Goal: Communication & Community: Answer question/provide support

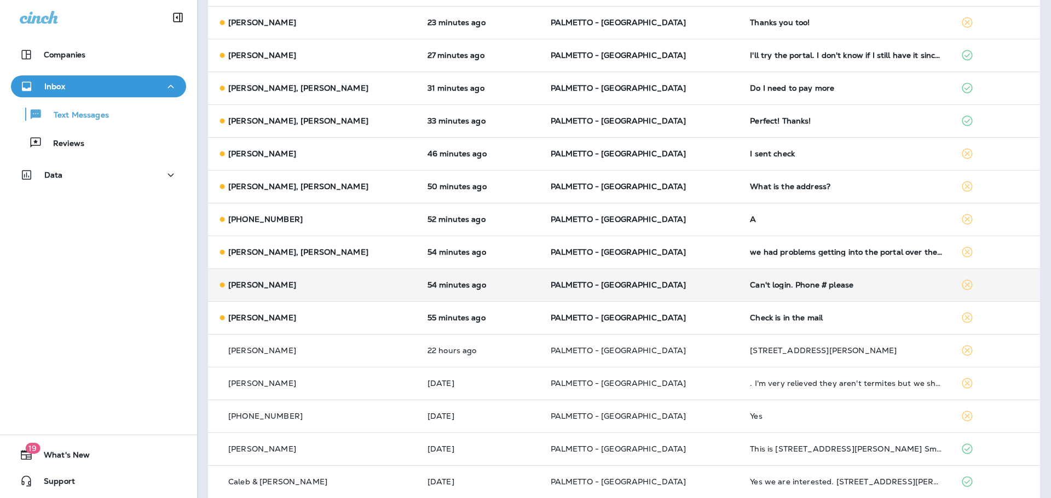
scroll to position [219, 0]
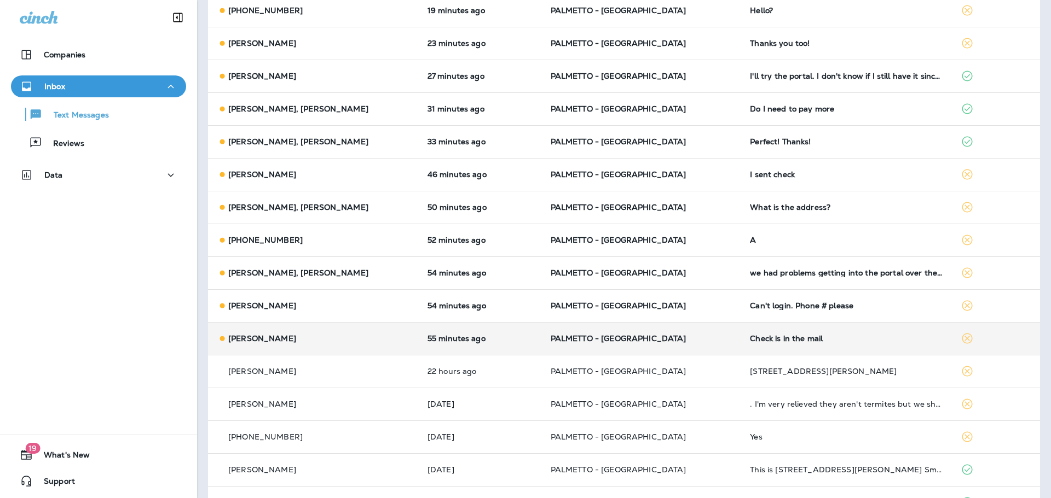
click at [752, 349] on td "Check is in the mail" at bounding box center [846, 338] width 211 height 33
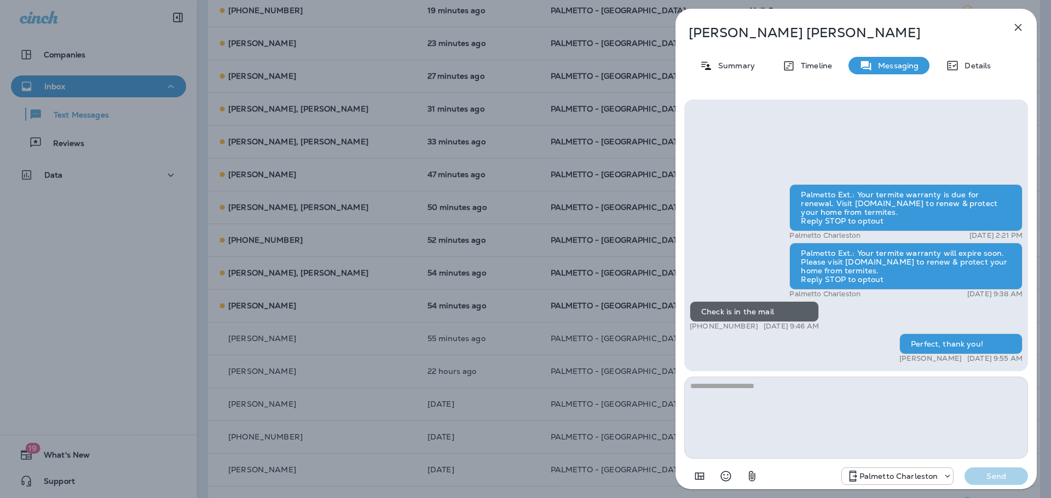
click at [1017, 28] on icon "button" at bounding box center [1017, 27] width 7 height 7
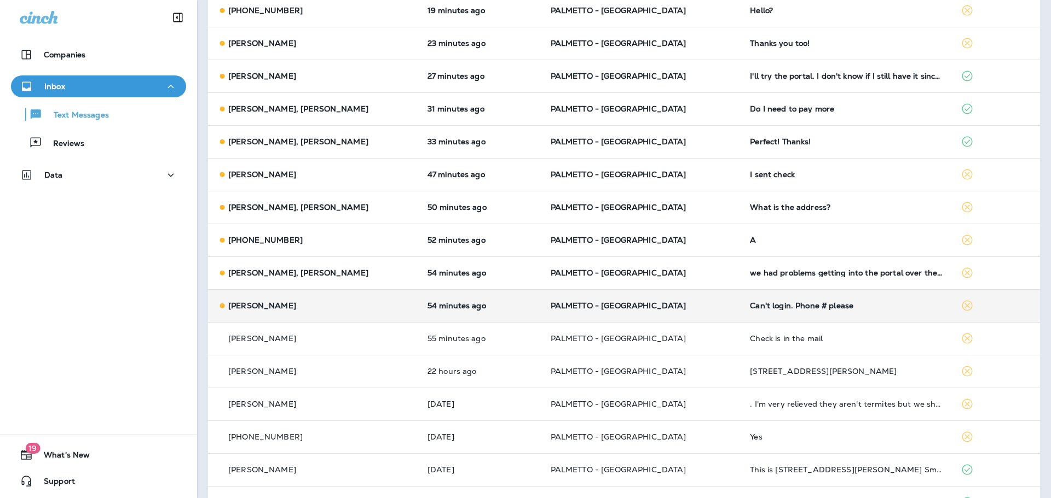
click at [741, 312] on td "Can't login. Phone # please" at bounding box center [846, 305] width 211 height 33
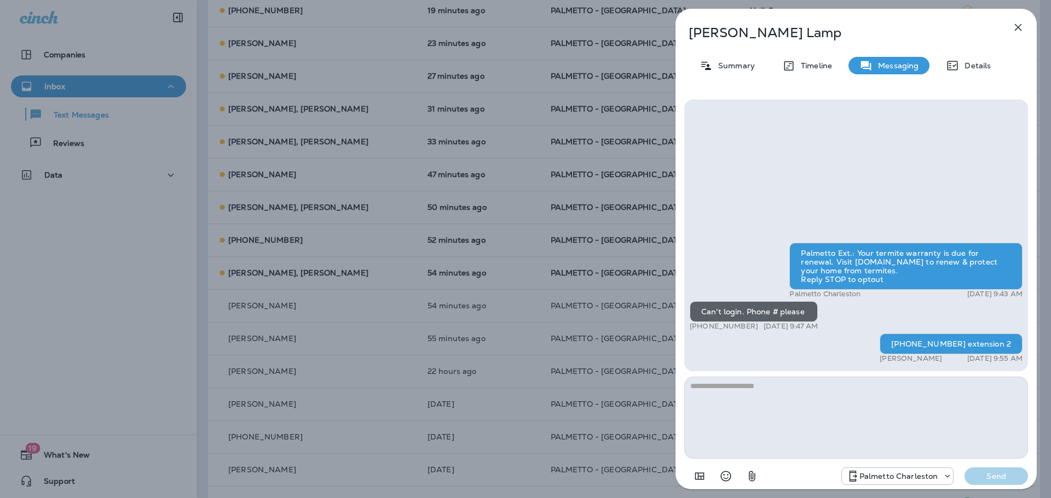
click at [1016, 30] on icon "button" at bounding box center [1017, 27] width 7 height 7
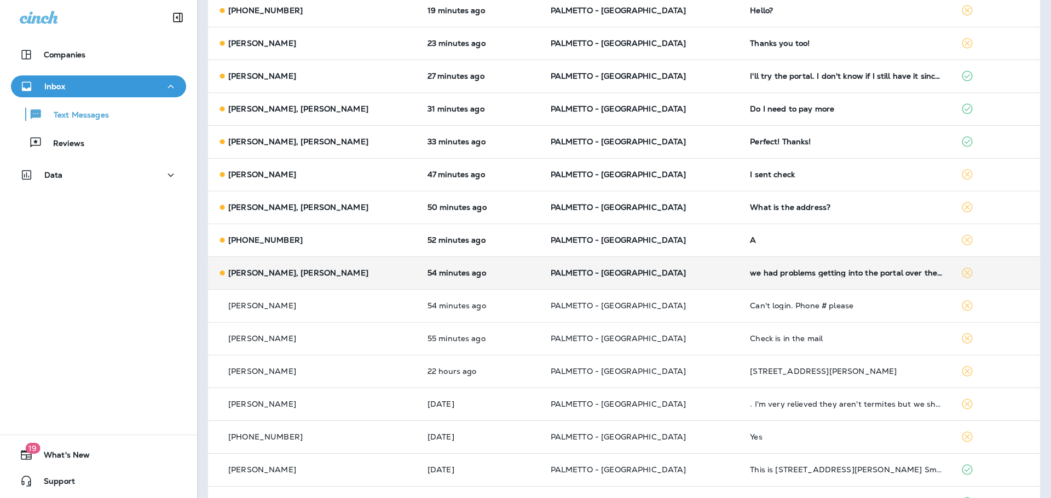
click at [750, 273] on div "we had problems getting into the portal over the weekend. Can somebody call us …" at bounding box center [846, 273] width 193 height 9
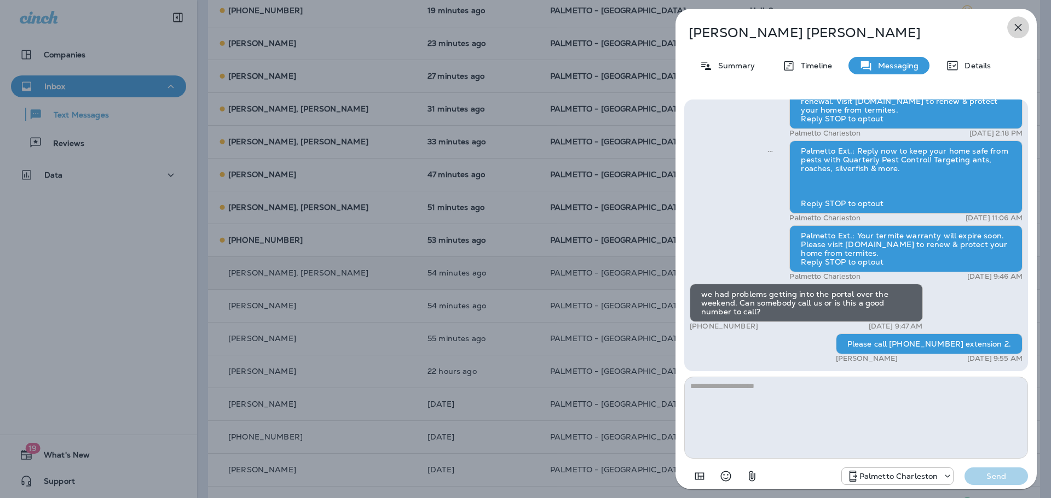
click at [1016, 22] on icon "button" at bounding box center [1017, 27] width 13 height 13
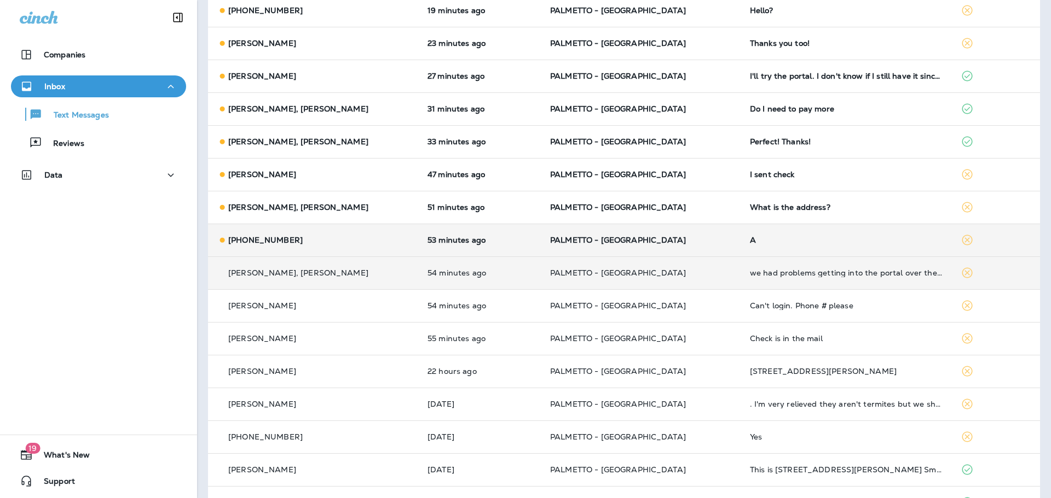
click at [741, 245] on td "A" at bounding box center [846, 240] width 211 height 33
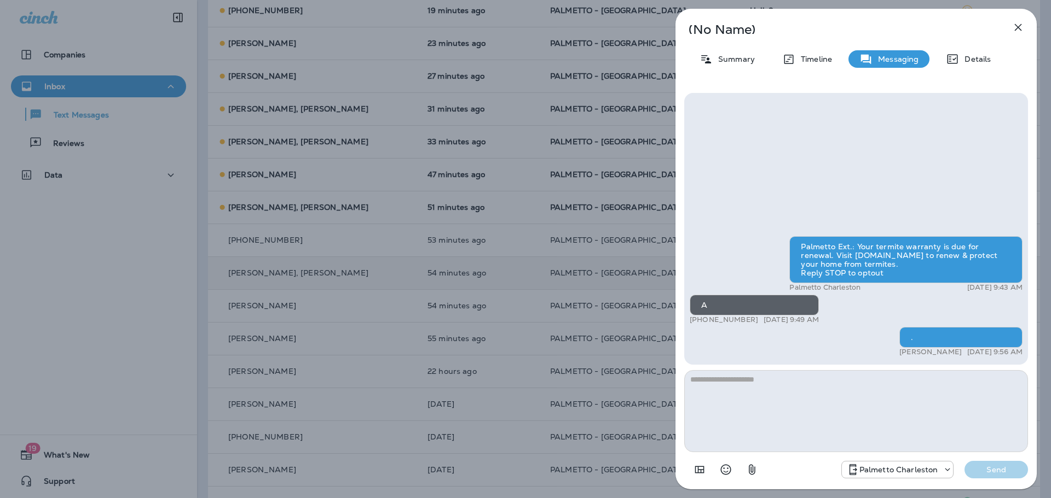
click at [1008, 25] on button "button" at bounding box center [1018, 27] width 22 height 22
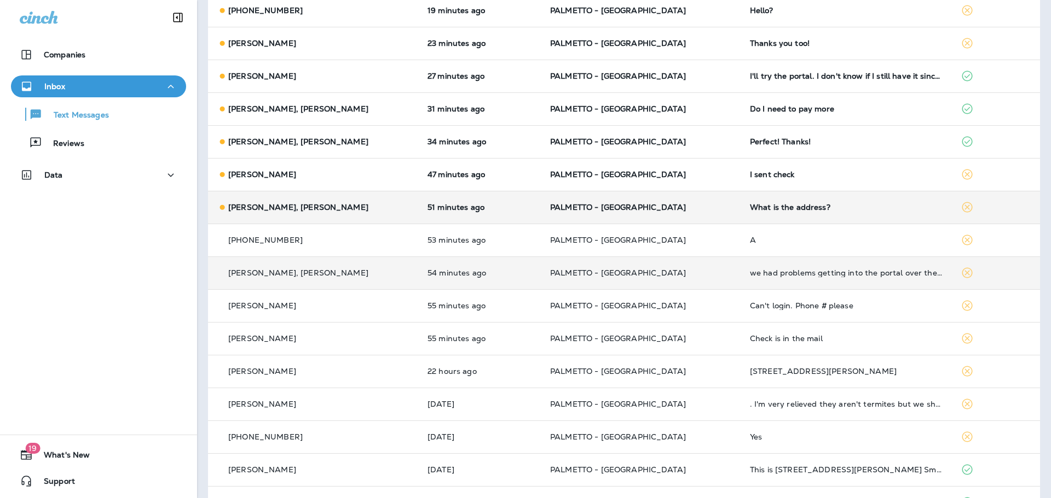
click at [750, 210] on div "What is the address?" at bounding box center [846, 207] width 193 height 9
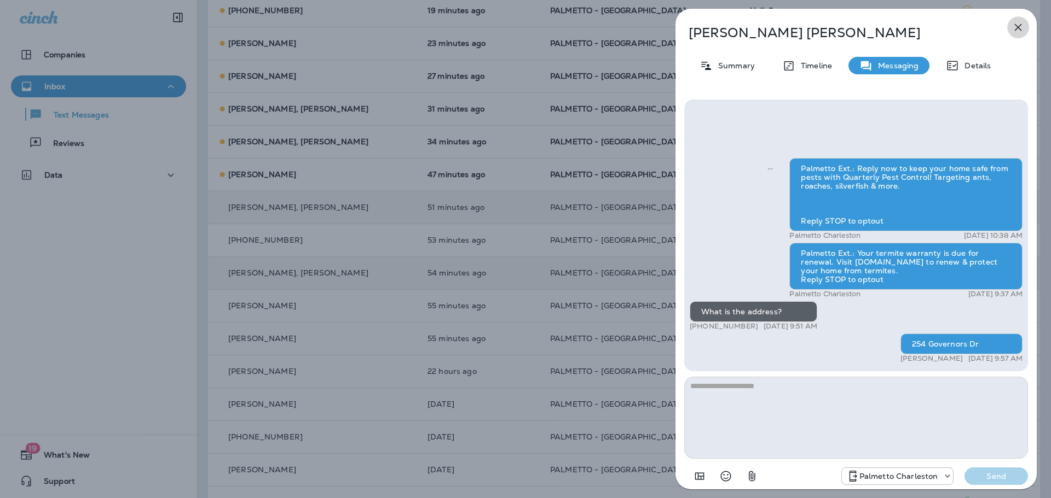
click at [1018, 26] on icon "button" at bounding box center [1017, 27] width 13 height 13
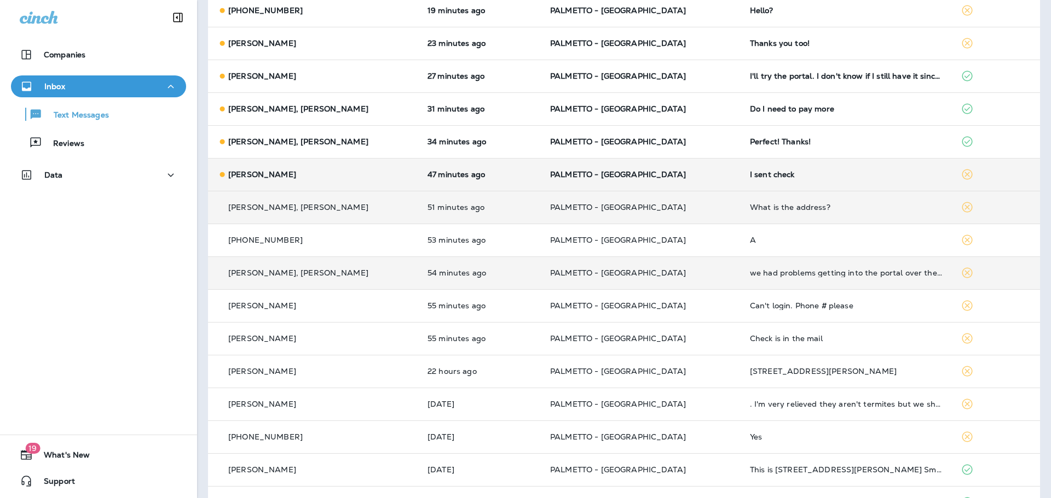
click at [753, 182] on td "I sent check" at bounding box center [846, 174] width 211 height 33
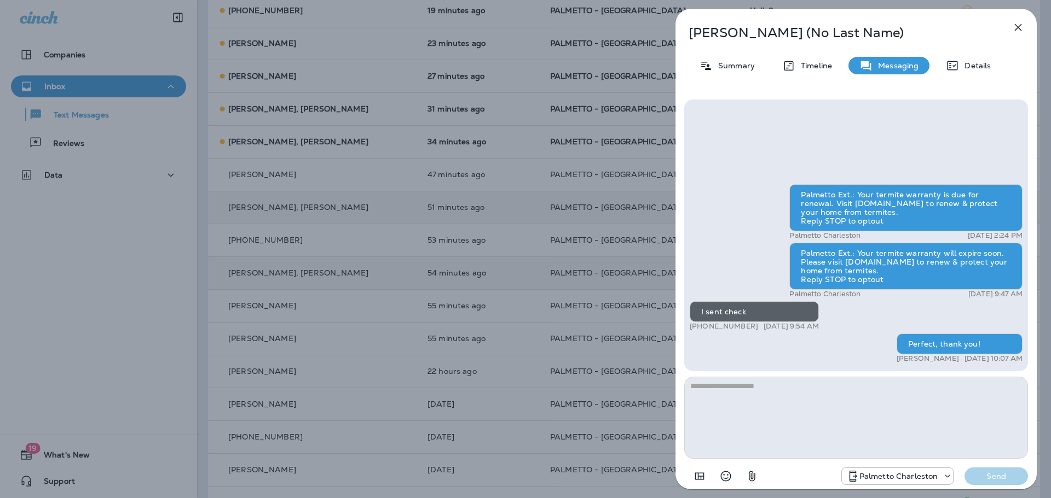
click at [1014, 27] on icon "button" at bounding box center [1017, 27] width 13 height 13
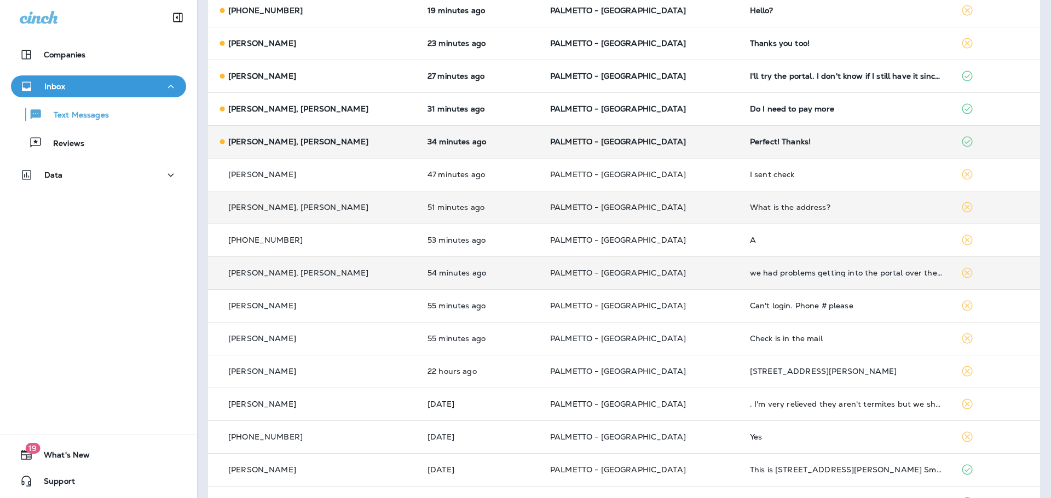
click at [750, 143] on div "Perfect! Thanks!" at bounding box center [846, 141] width 193 height 9
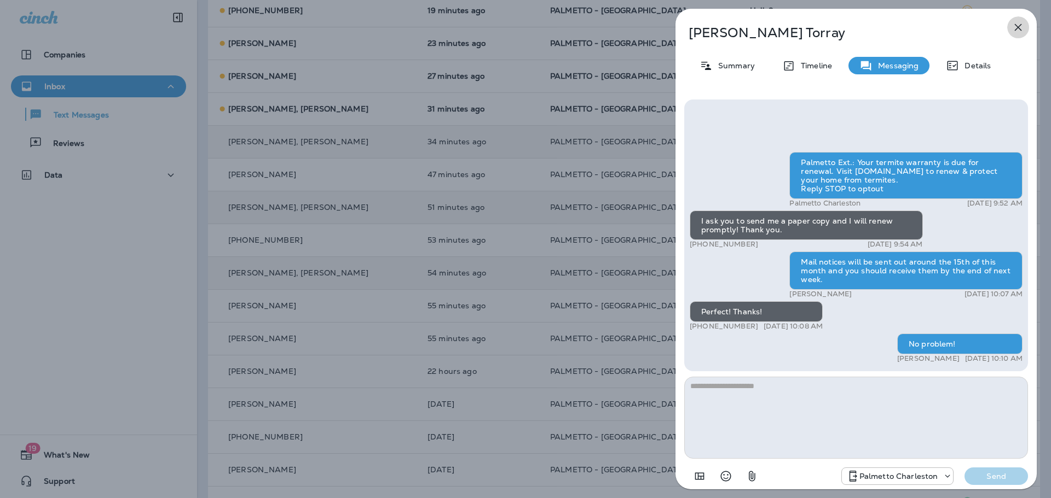
click at [1020, 26] on icon "button" at bounding box center [1017, 27] width 13 height 13
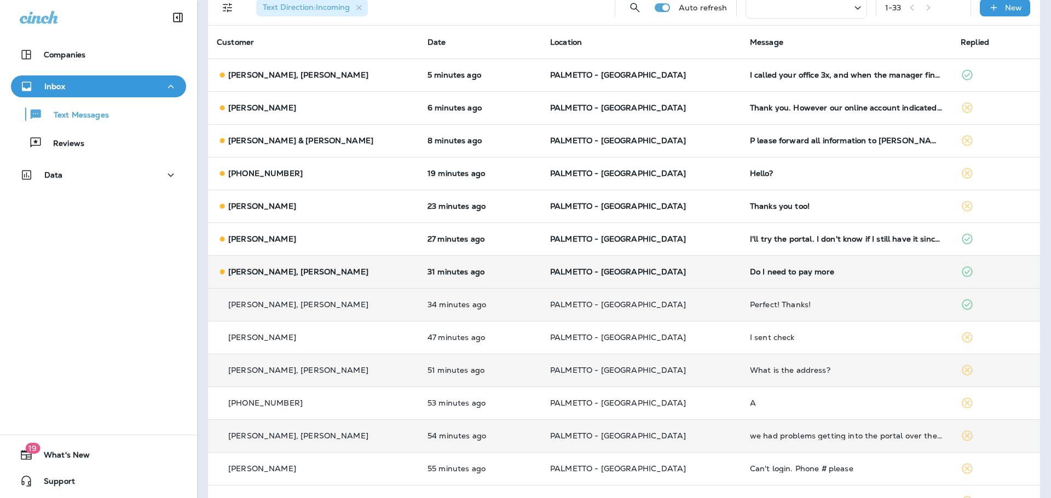
scroll to position [55, 0]
click at [773, 269] on div "Do I need to pay more" at bounding box center [846, 273] width 193 height 9
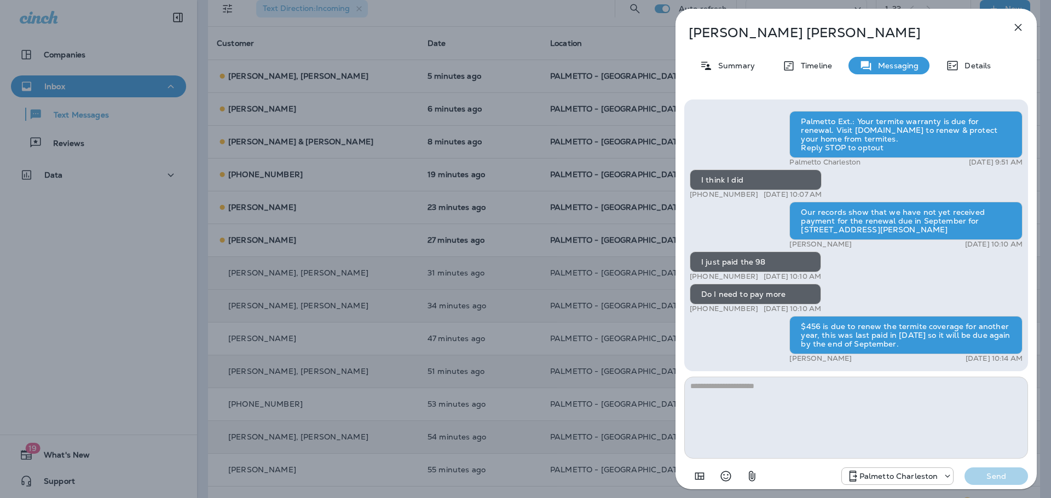
click at [1016, 30] on icon "button" at bounding box center [1017, 27] width 13 height 13
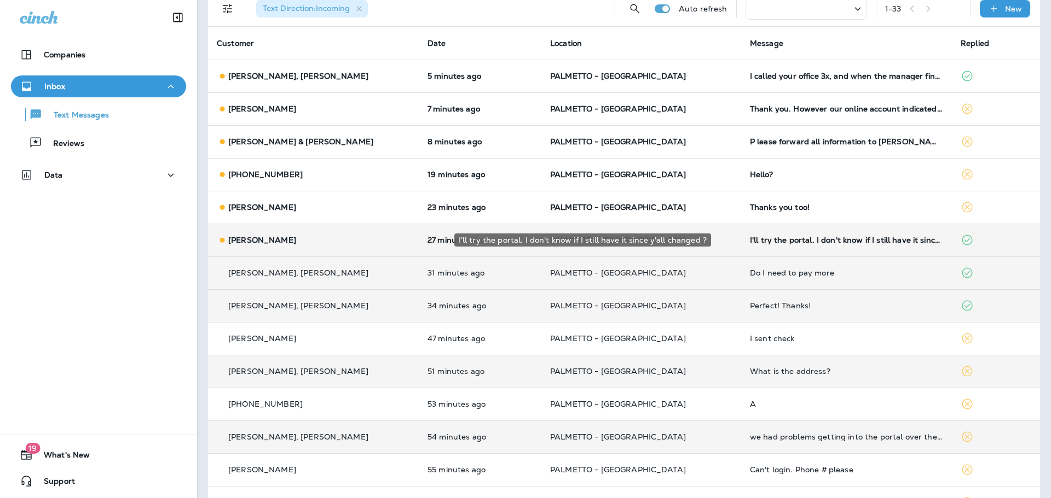
click at [750, 237] on div "I'll try the portal. I don't know if I still have it since y'all changed ?" at bounding box center [846, 240] width 193 height 9
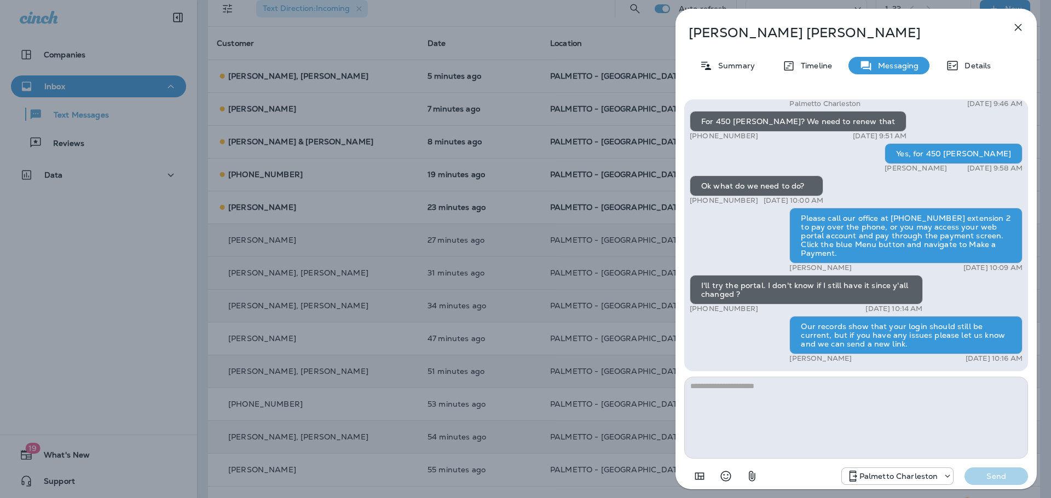
click at [1019, 26] on icon "button" at bounding box center [1017, 27] width 7 height 7
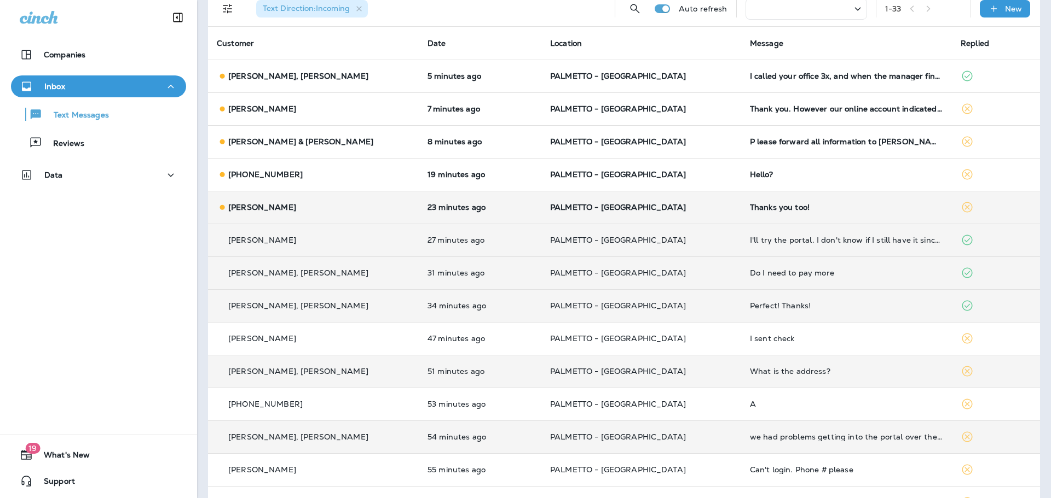
click at [760, 221] on td "Thanks you too!" at bounding box center [846, 207] width 211 height 33
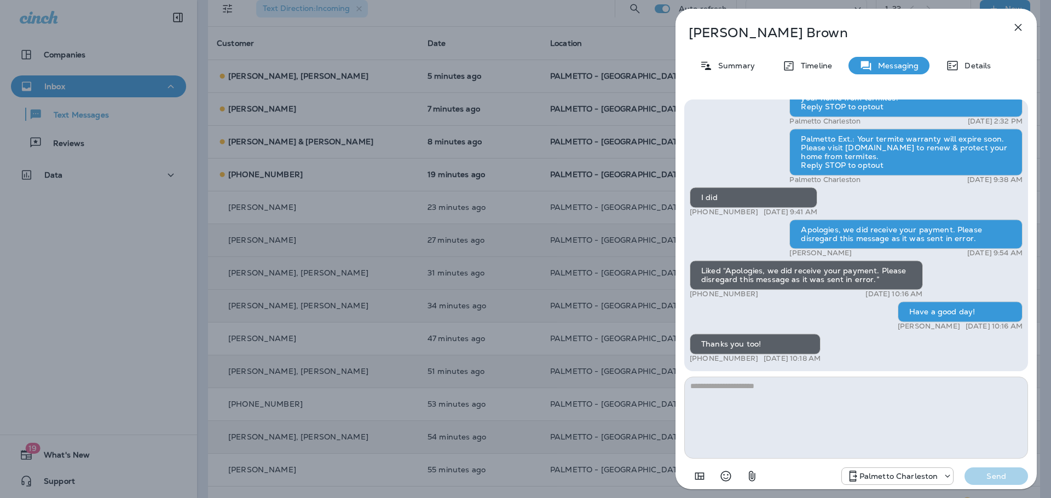
click at [1024, 25] on icon "button" at bounding box center [1017, 27] width 13 height 13
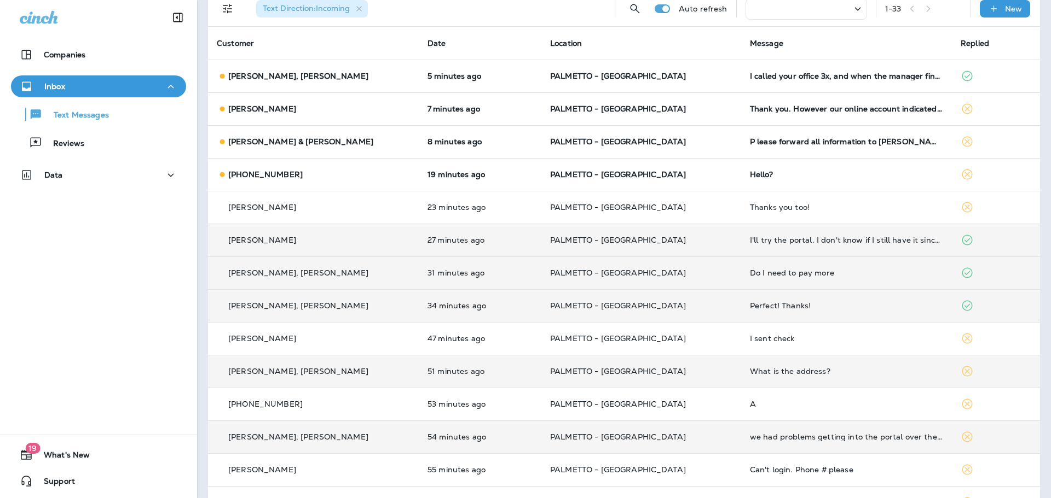
click at [763, 177] on div "Hello?" at bounding box center [846, 174] width 193 height 9
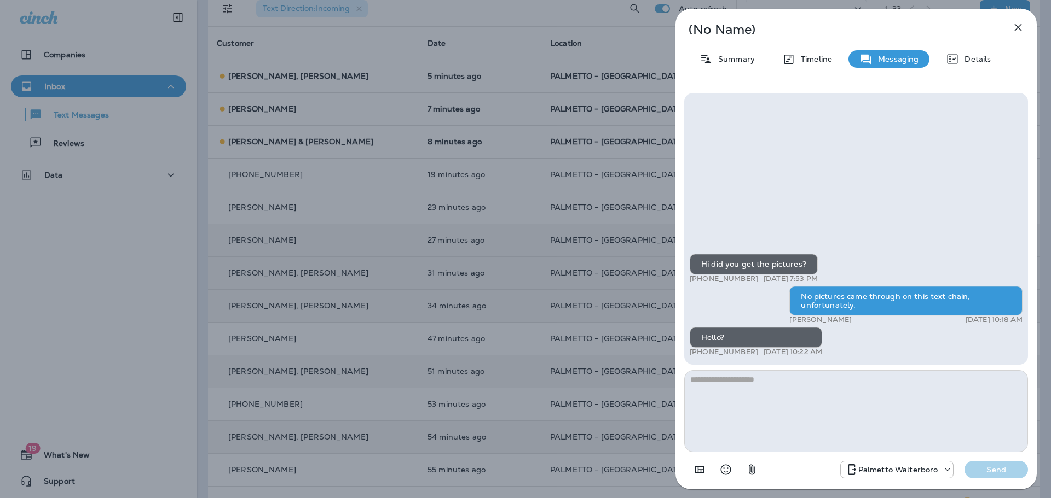
click at [1014, 28] on icon "button" at bounding box center [1017, 27] width 13 height 13
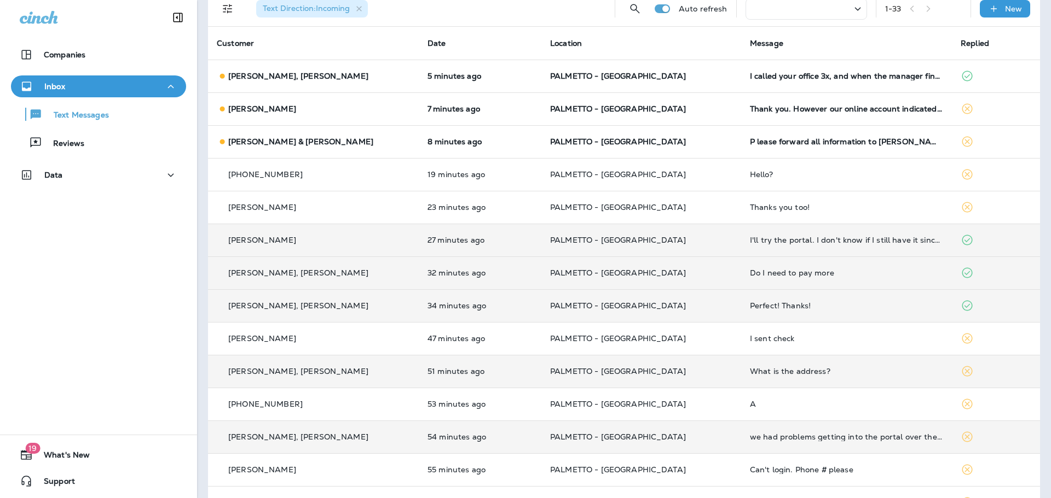
click at [824, 135] on div at bounding box center [525, 249] width 1051 height 498
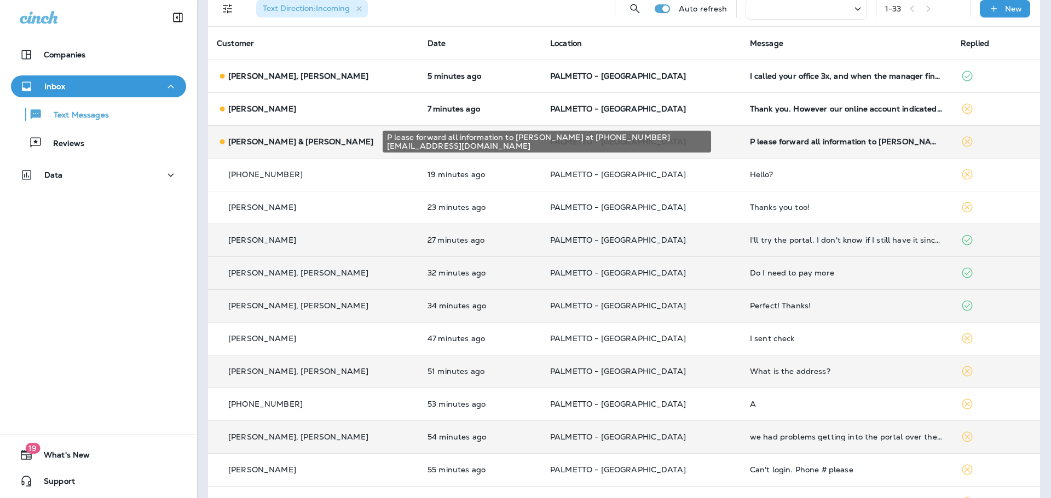
click at [814, 140] on div "P lease forward all information to [PERSON_NAME] at [PHONE_NUMBER] [EMAIL_ADDRE…" at bounding box center [846, 141] width 193 height 9
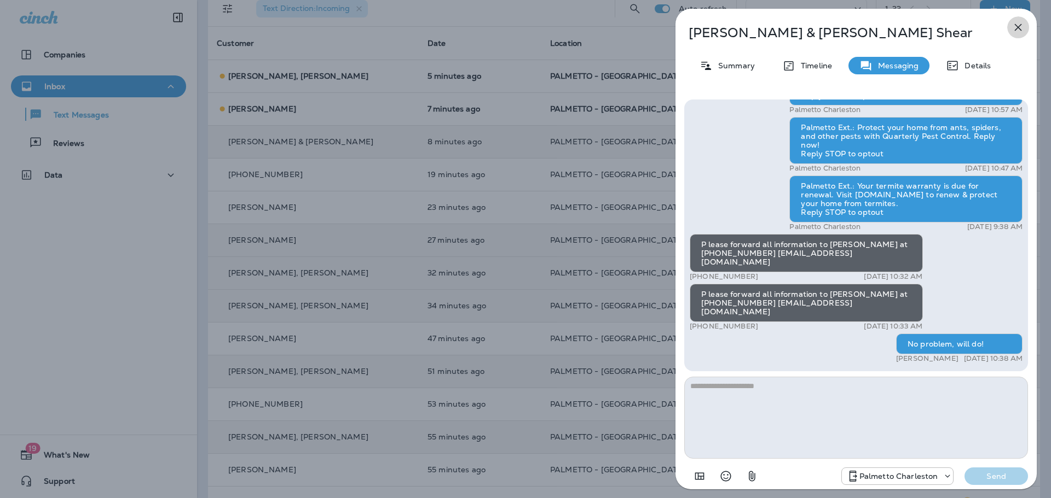
click at [1017, 28] on icon "button" at bounding box center [1017, 27] width 7 height 7
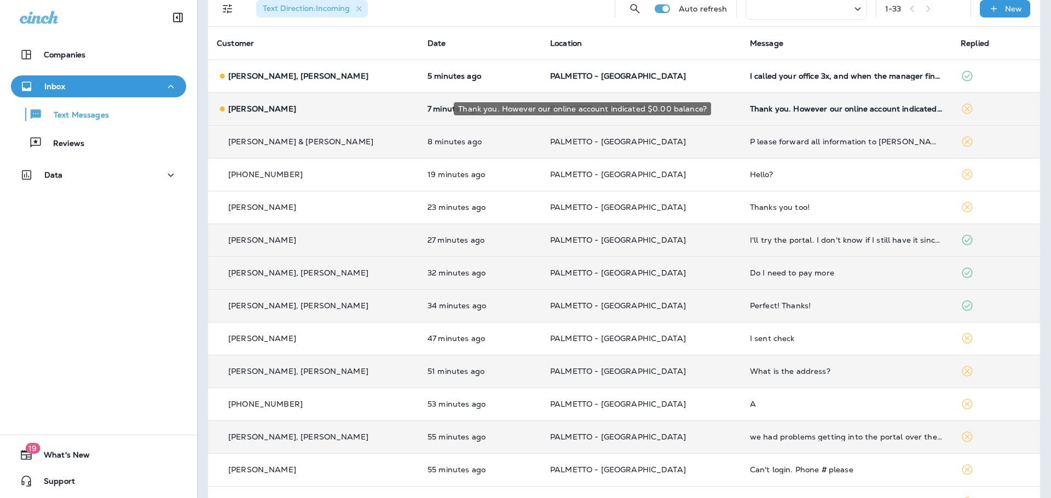
click at [800, 105] on div "Thank you. However our online account indicated $0.00 balance?" at bounding box center [846, 109] width 193 height 9
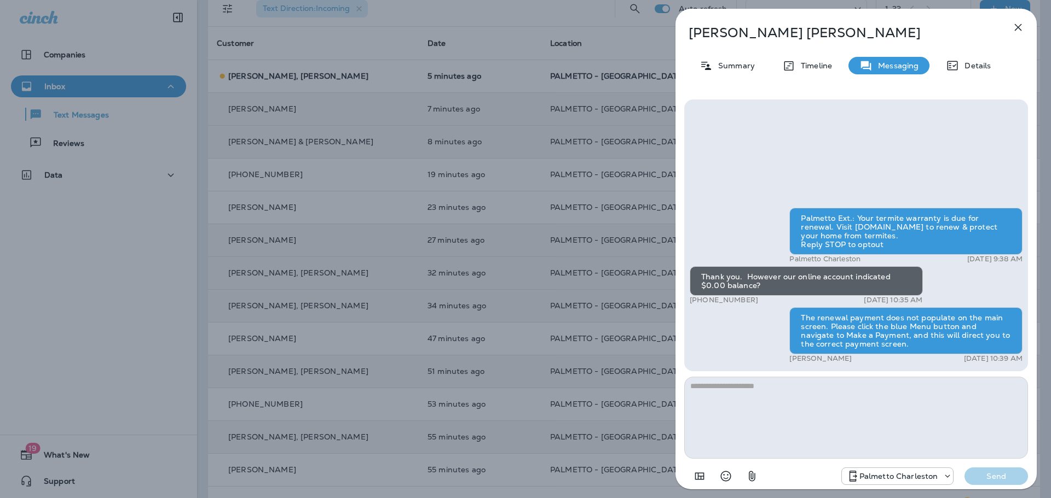
click at [1012, 30] on icon "button" at bounding box center [1017, 27] width 13 height 13
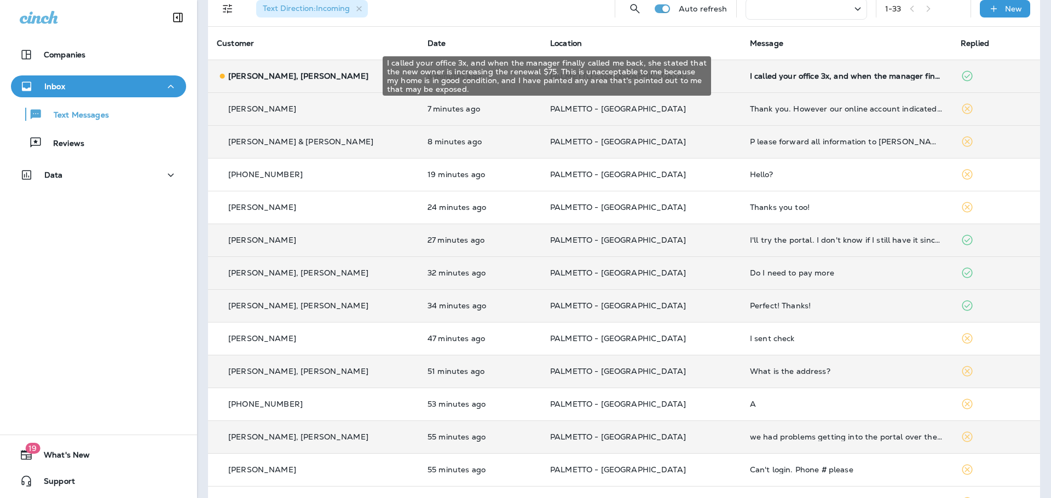
click at [773, 78] on div "I called your office 3x, and when the manager finally called me back, she state…" at bounding box center [846, 76] width 193 height 9
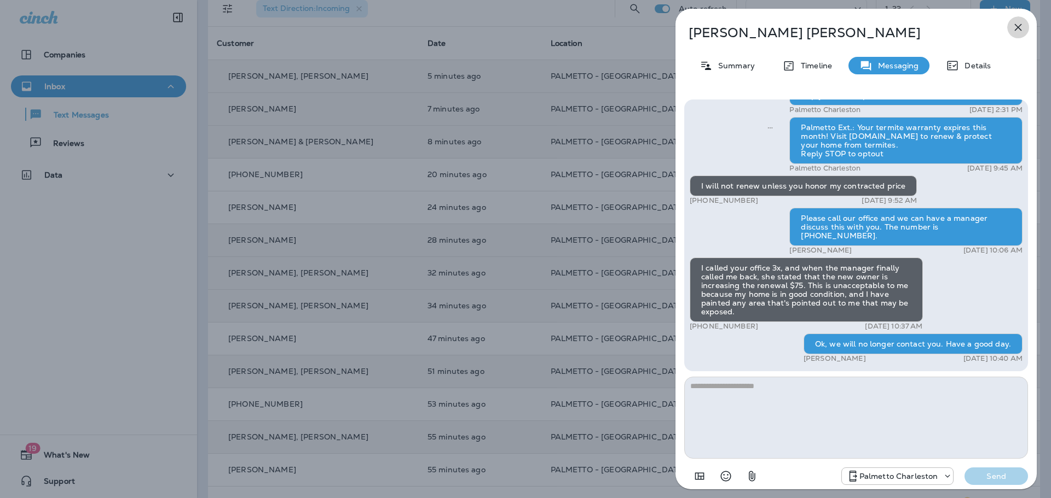
click at [1016, 26] on icon "button" at bounding box center [1017, 27] width 13 height 13
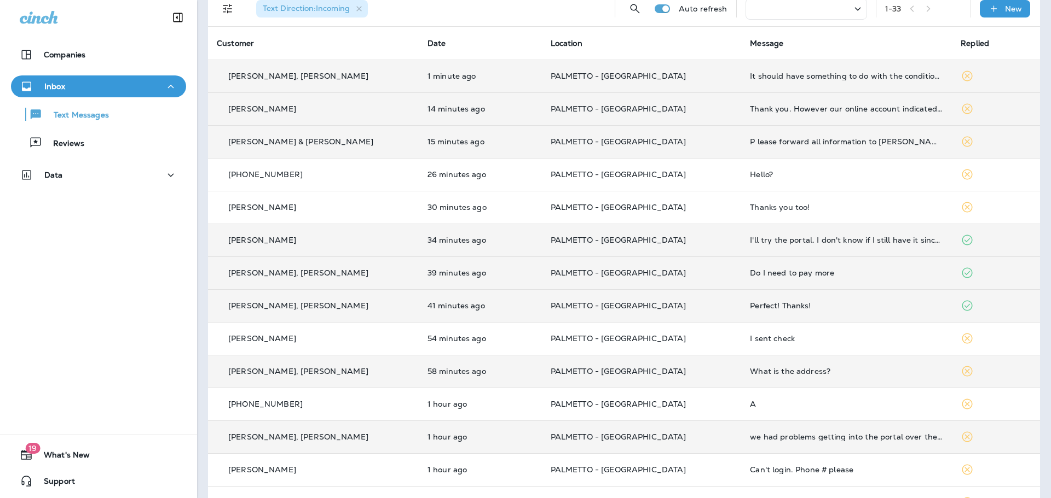
click at [701, 69] on td "PALMETTO - [GEOGRAPHIC_DATA]" at bounding box center [642, 76] width 200 height 33
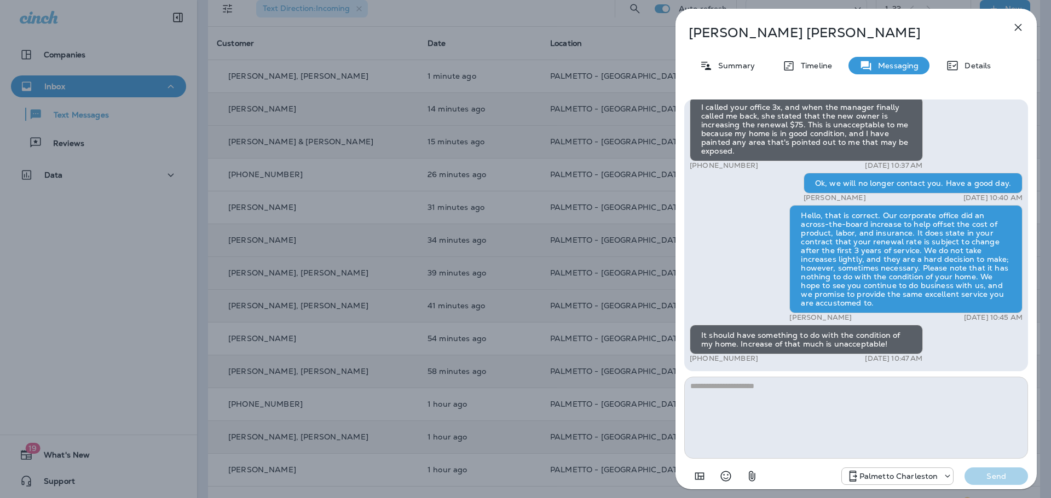
click at [1017, 30] on icon "button" at bounding box center [1017, 27] width 13 height 13
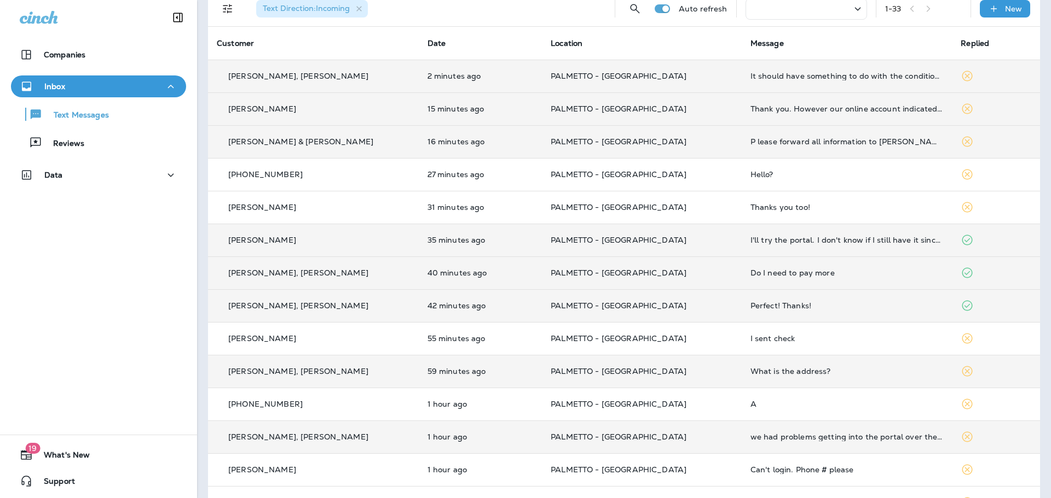
click at [434, 79] on p "2 minutes ago" at bounding box center [480, 76] width 106 height 9
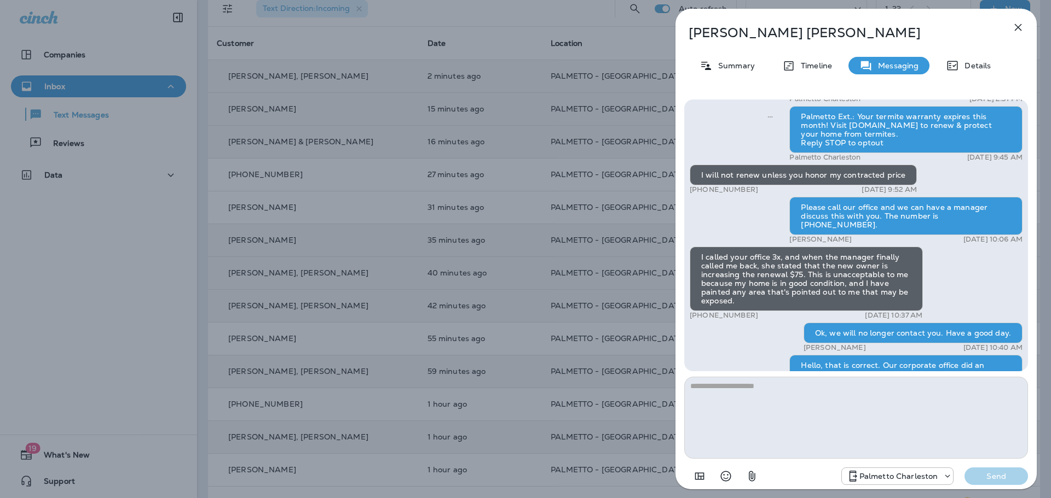
scroll to position [-164, 0]
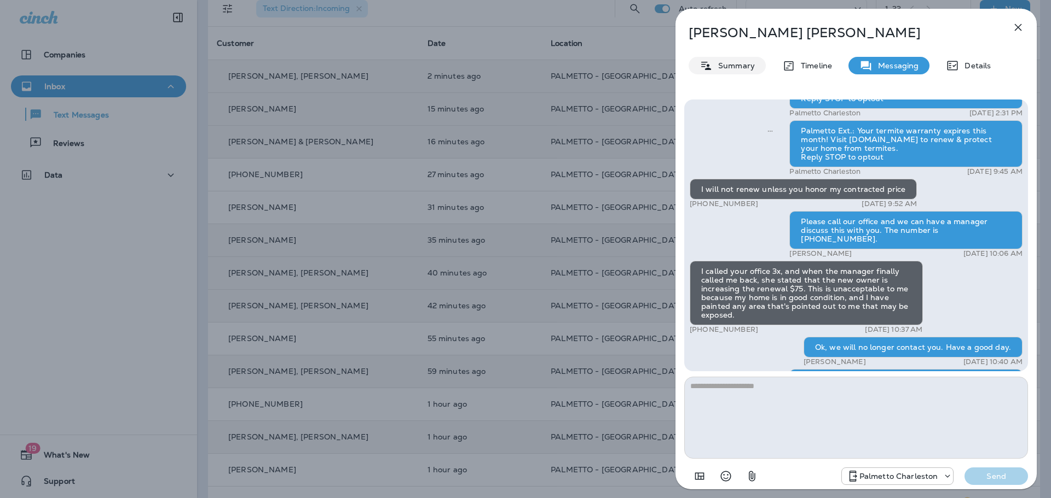
click at [721, 67] on p "Summary" at bounding box center [733, 65] width 42 height 9
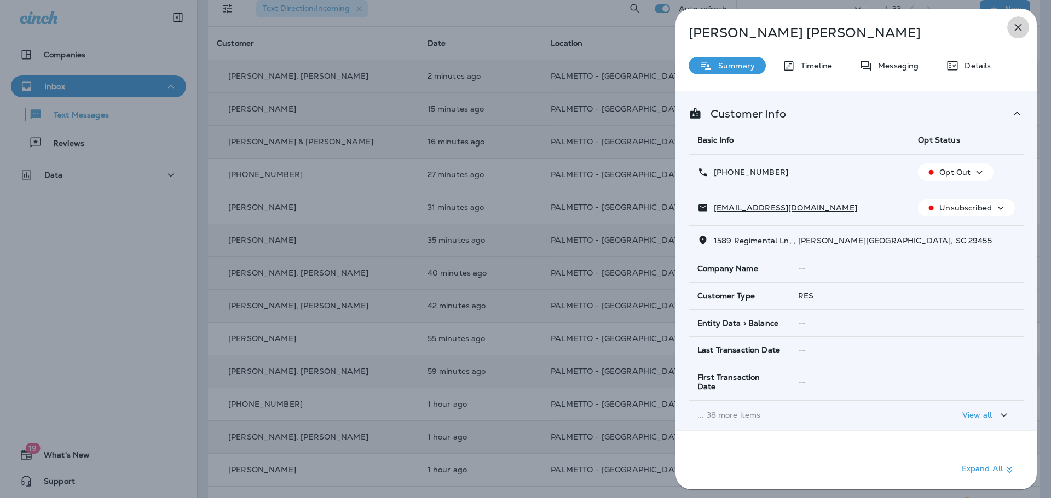
click at [1012, 26] on icon "button" at bounding box center [1017, 27] width 13 height 13
